Goal: Navigation & Orientation: Find specific page/section

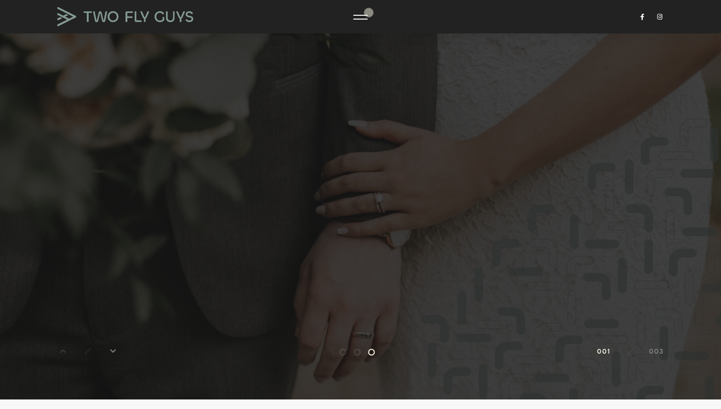
click at [362, 16] on div at bounding box center [360, 17] width 14 height 10
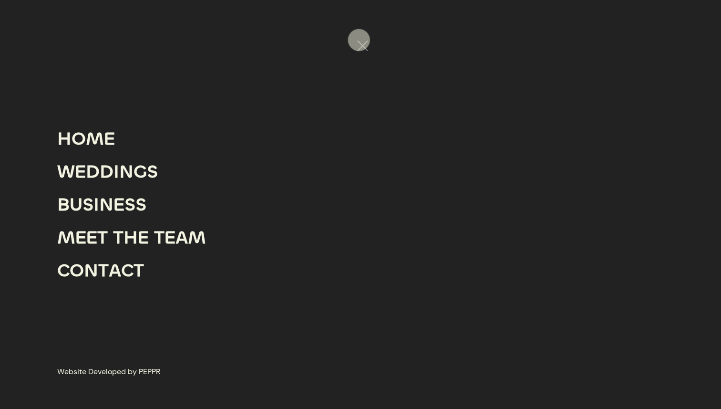
click at [359, 41] on div at bounding box center [360, 46] width 14 height 10
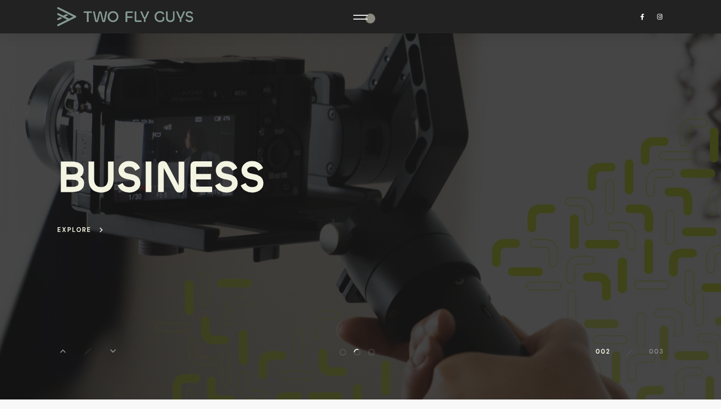
click at [369, 18] on div at bounding box center [360, 194] width 721 height 409
click at [363, 17] on div at bounding box center [360, 17] width 14 height 10
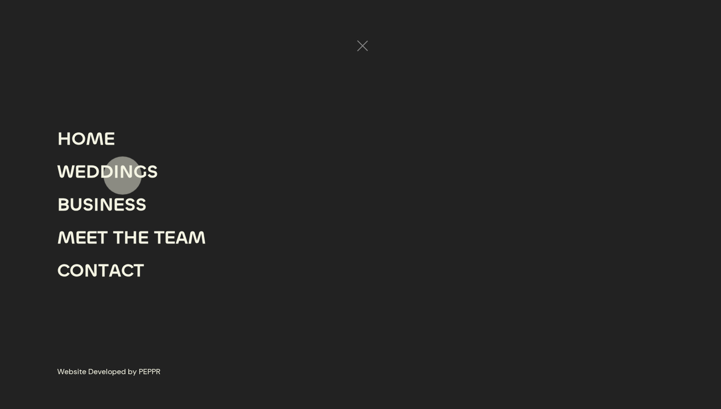
click at [124, 174] on div "N" at bounding box center [126, 171] width 14 height 33
